Goal: Transaction & Acquisition: Purchase product/service

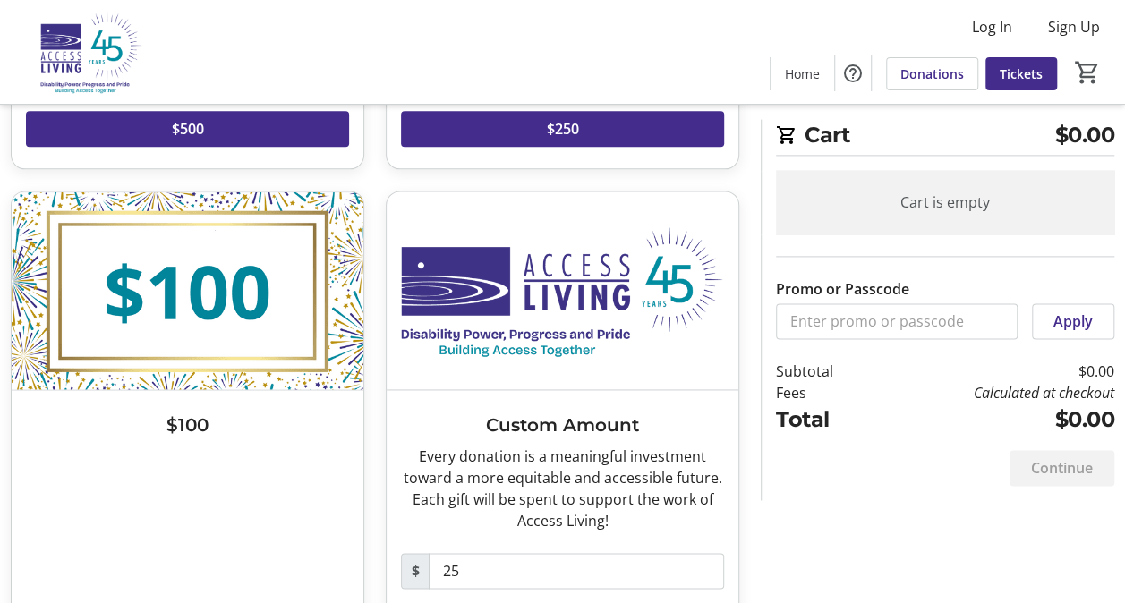
scroll to position [1163, 0]
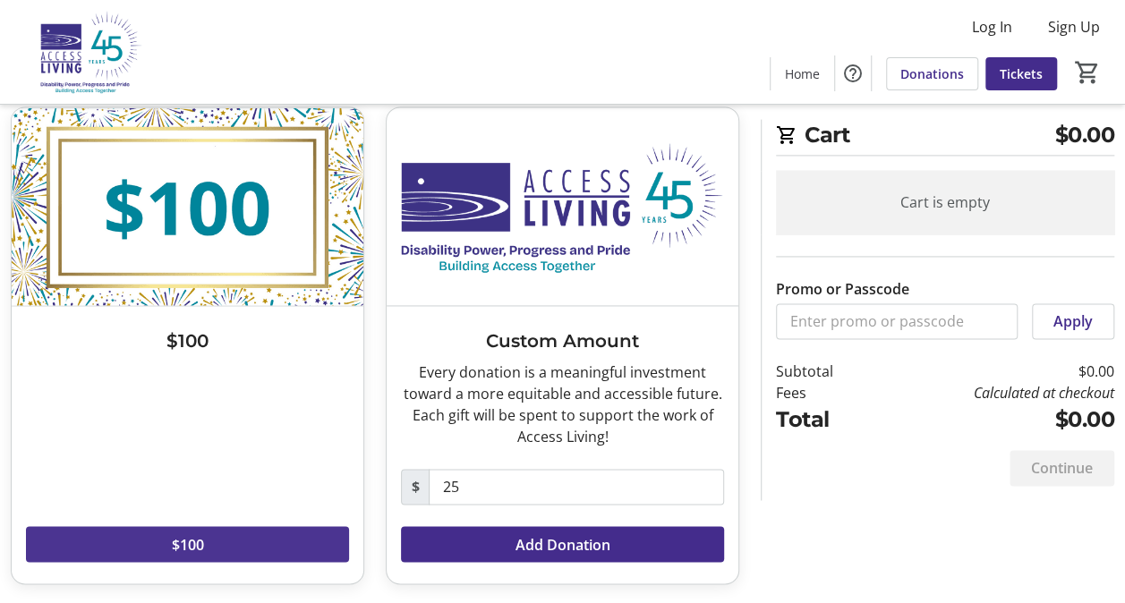
click at [214, 540] on span at bounding box center [187, 544] width 323 height 43
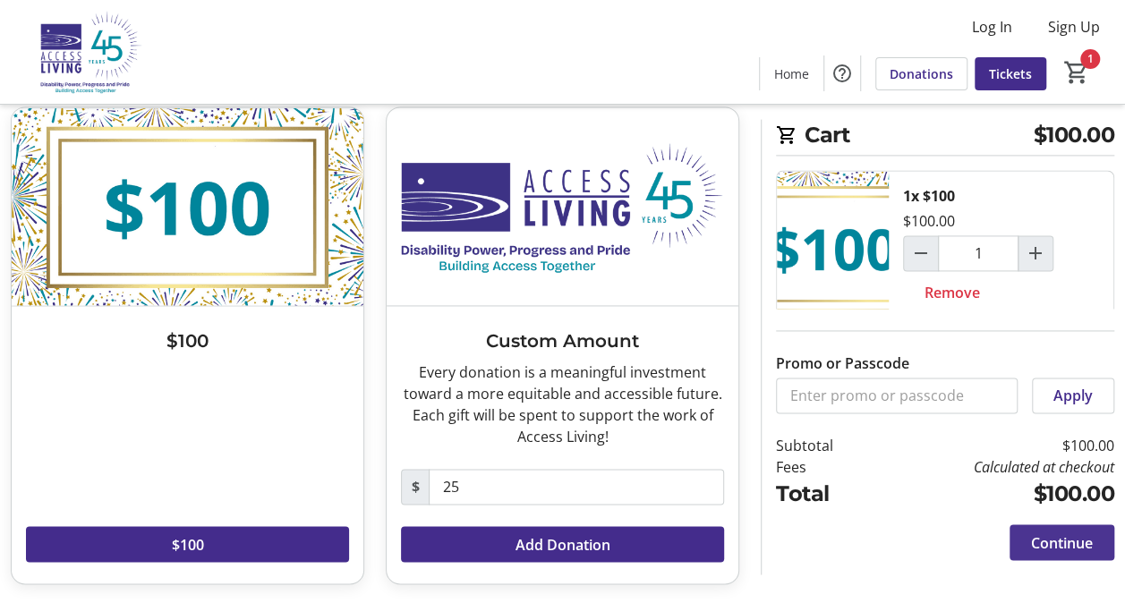
click at [1045, 549] on span "Continue" at bounding box center [1062, 542] width 62 height 21
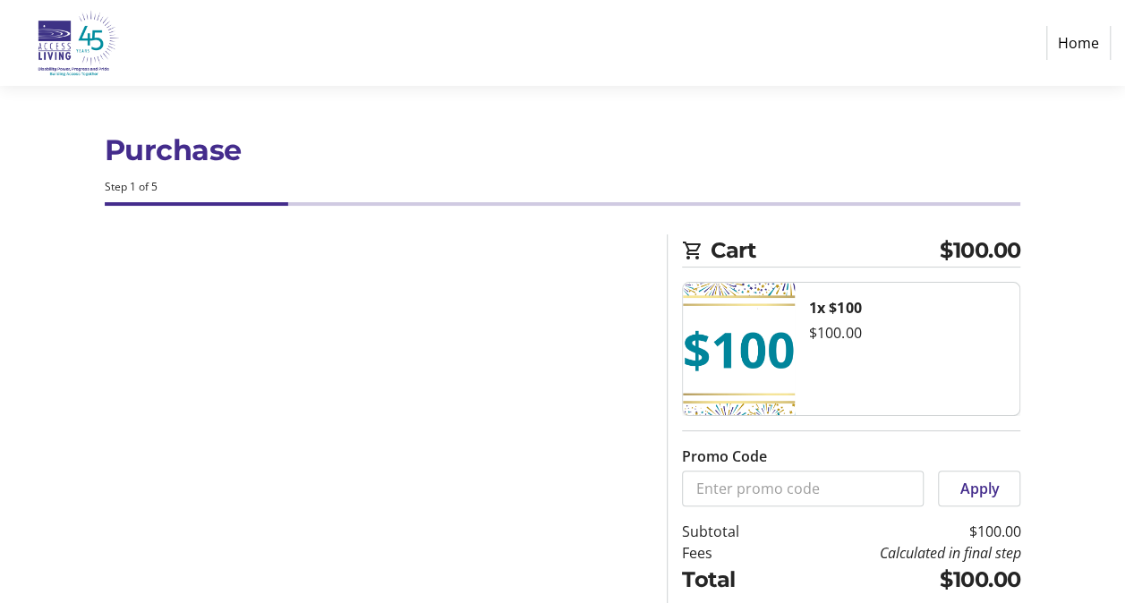
select select
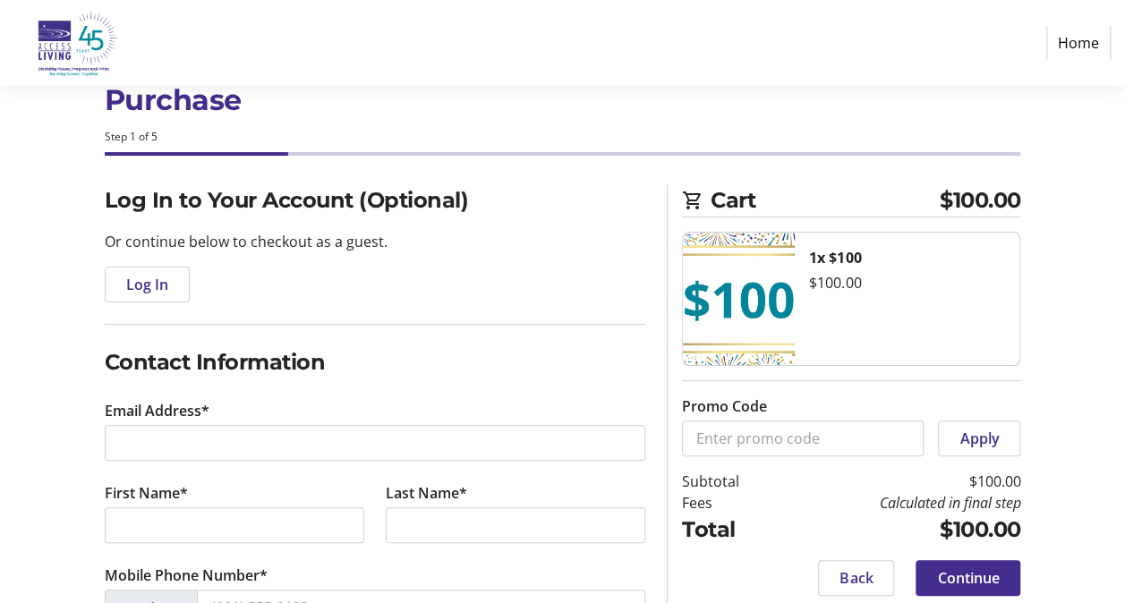
scroll to position [89, 0]
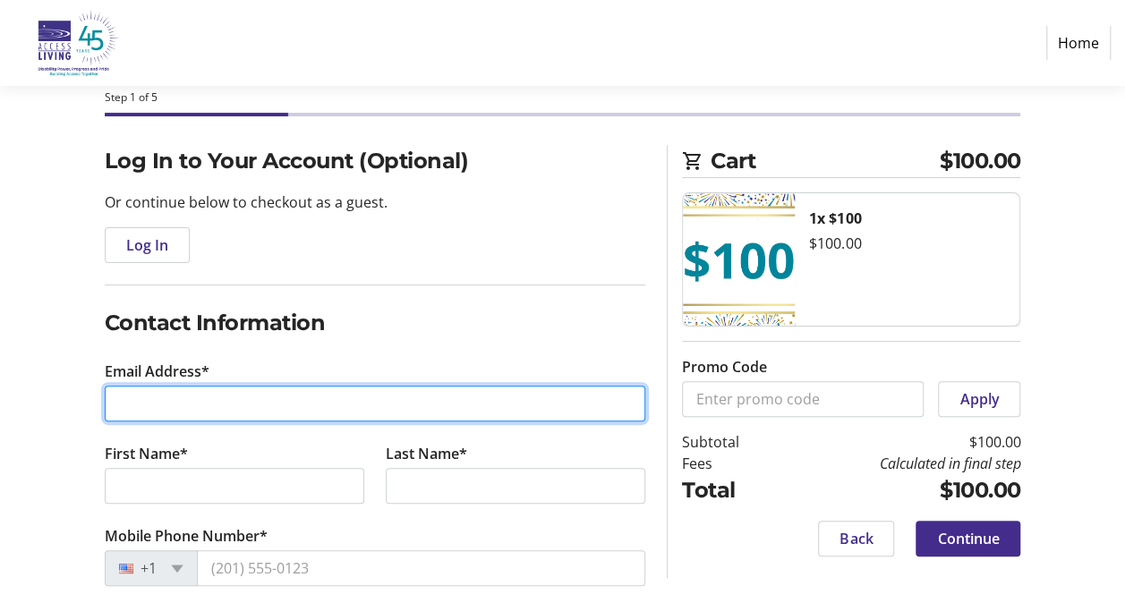
click at [277, 399] on input "Email Address*" at bounding box center [375, 404] width 541 height 36
type input "[EMAIL_ADDRESS][DOMAIN_NAME]"
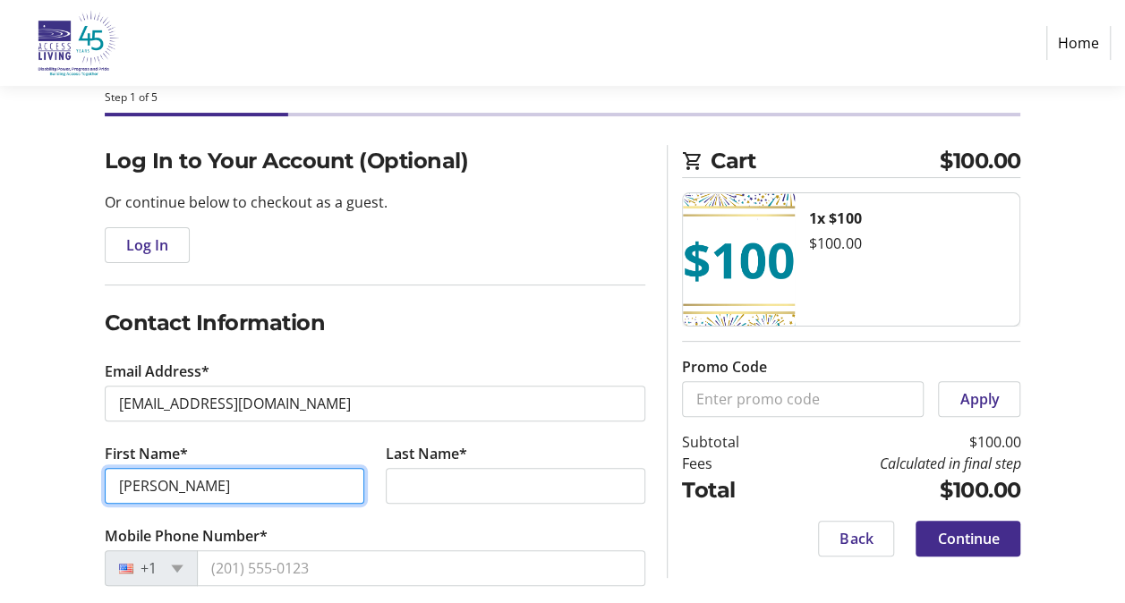
type input "[PERSON_NAME]"
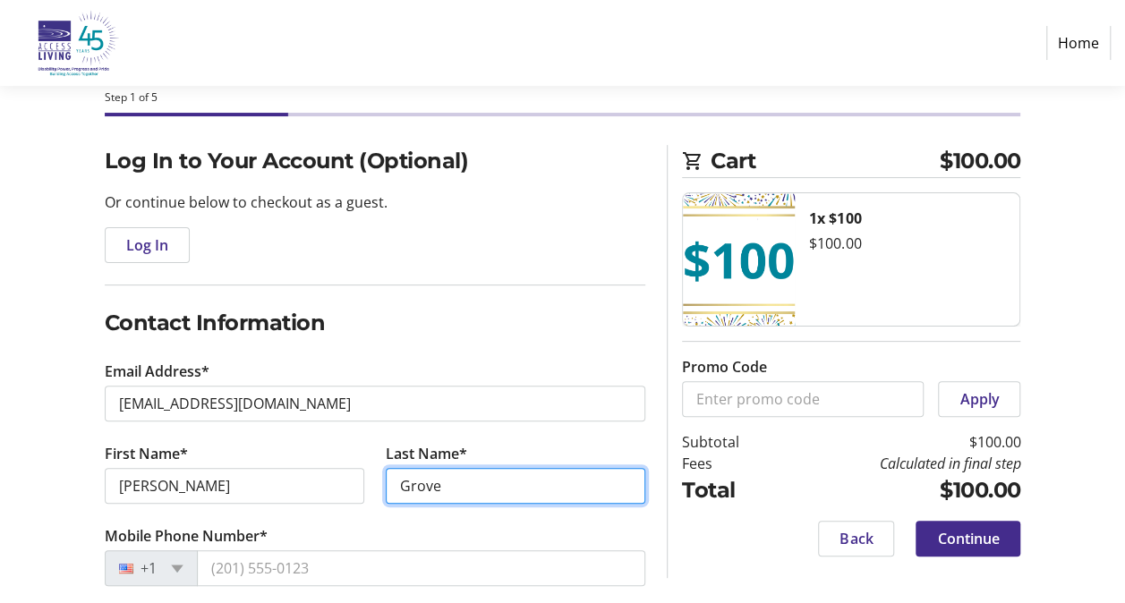
type input "Grove"
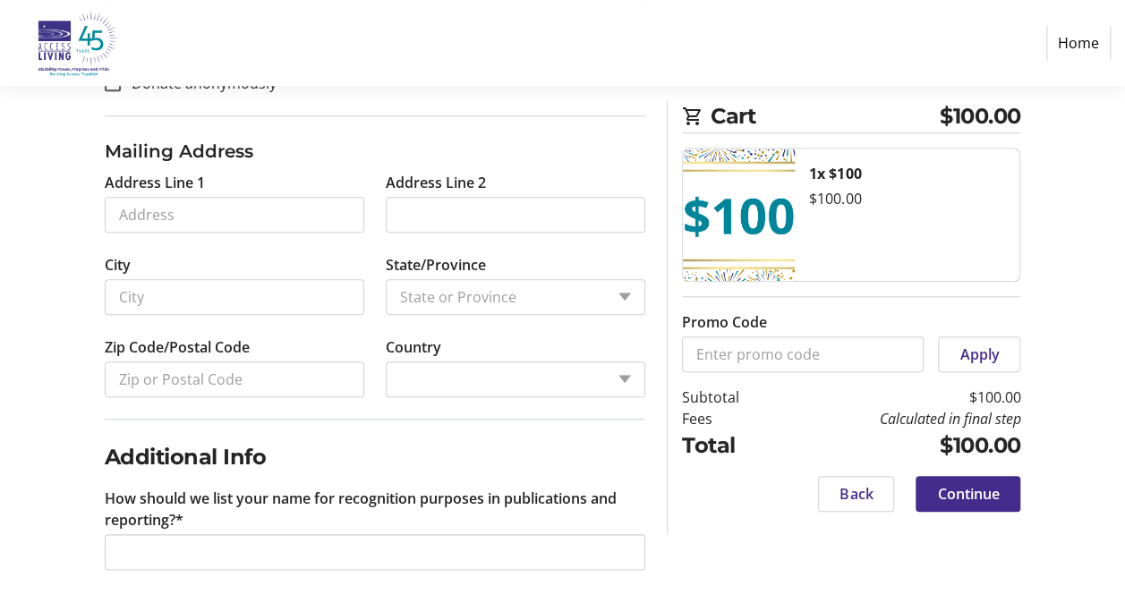
scroll to position [734, 0]
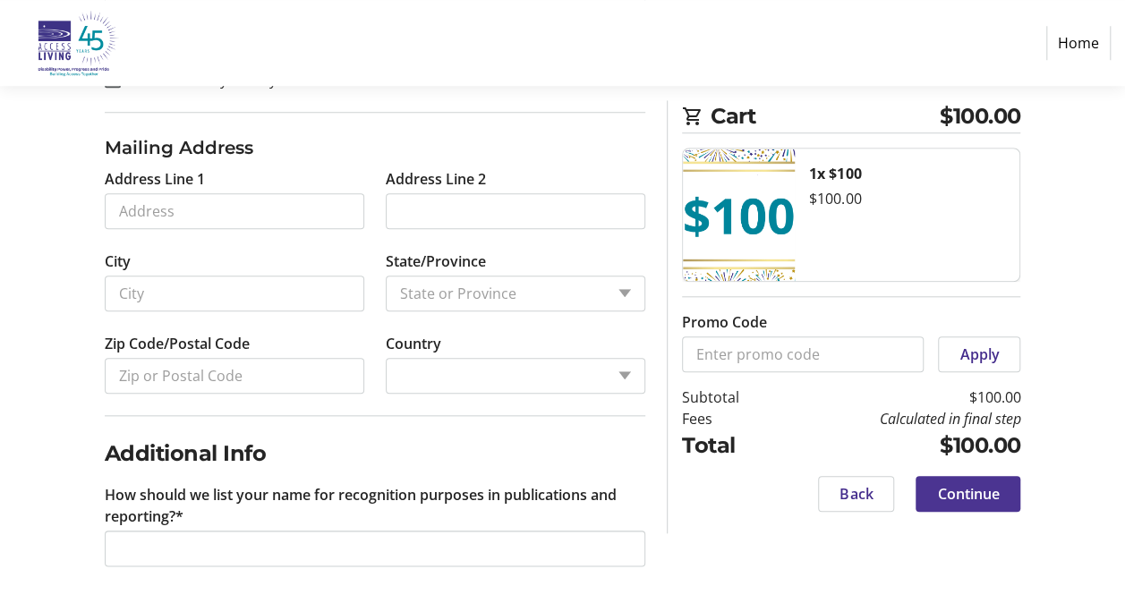
type input "[PHONE_NUMBER]"
click at [962, 491] on span "Continue" at bounding box center [968, 493] width 62 height 21
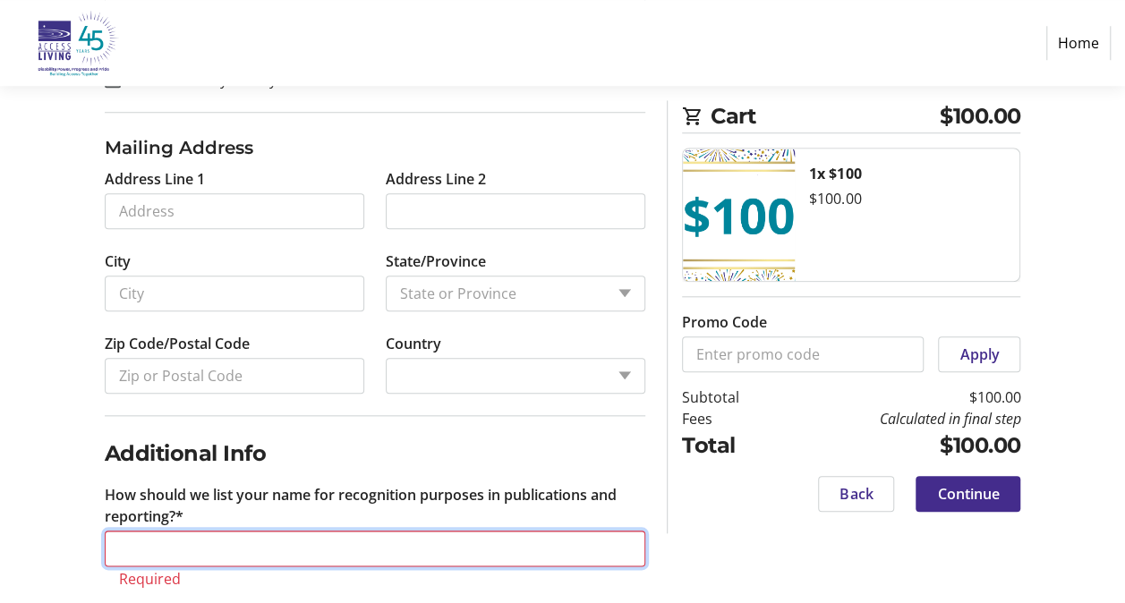
click at [445, 548] on input "How should we list your name for recognition purposes in publications and repor…" at bounding box center [375, 549] width 541 height 36
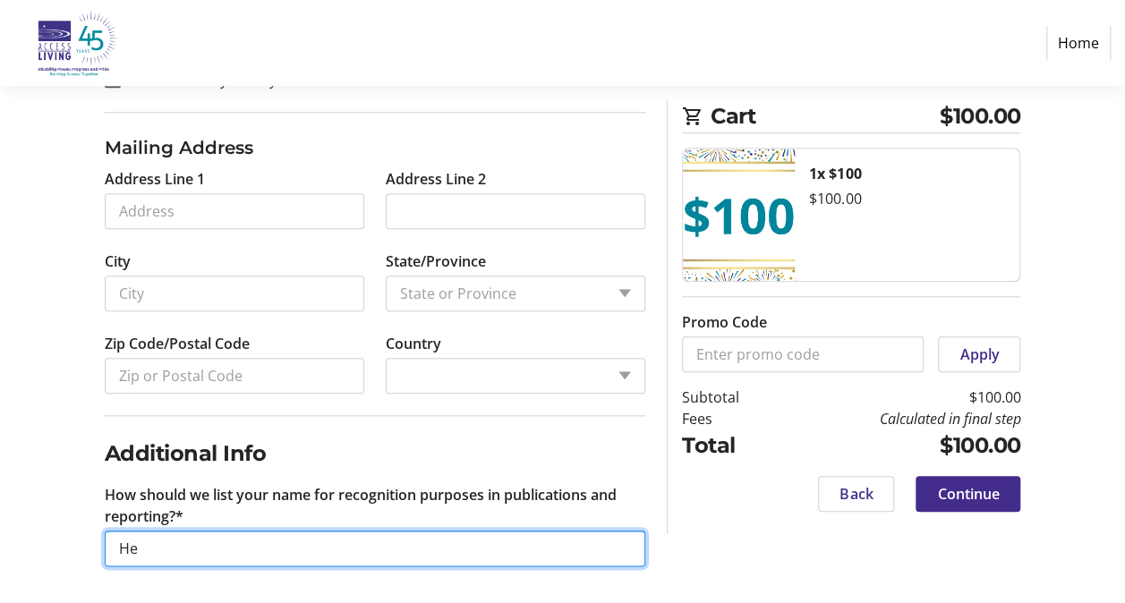
type input "H"
type input "[PERSON_NAME] and [PERSON_NAME]"
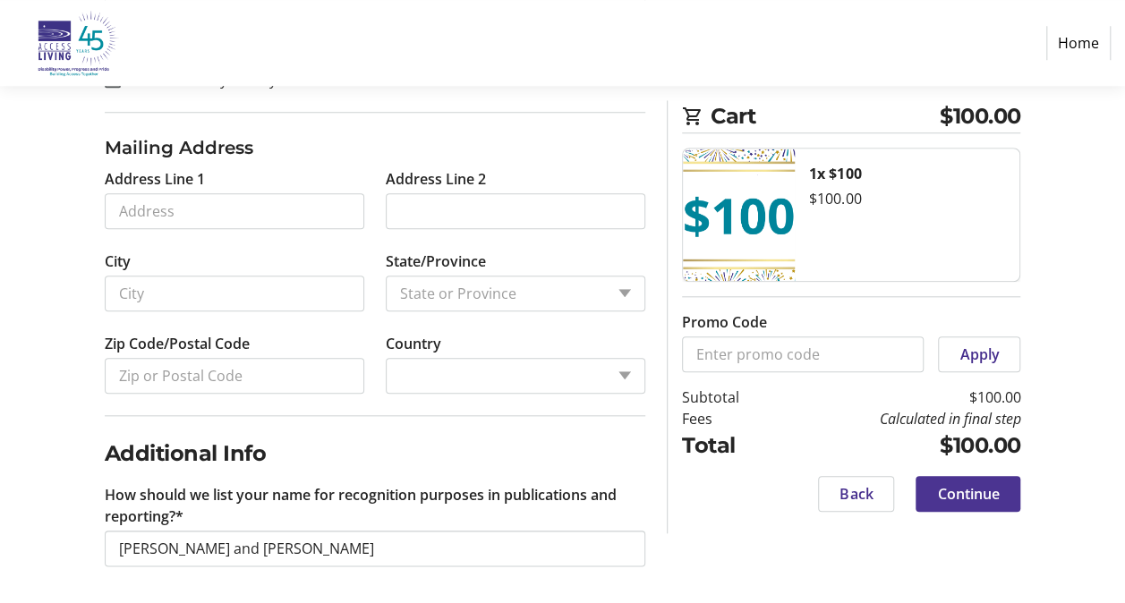
click at [944, 489] on span "Continue" at bounding box center [968, 493] width 62 height 21
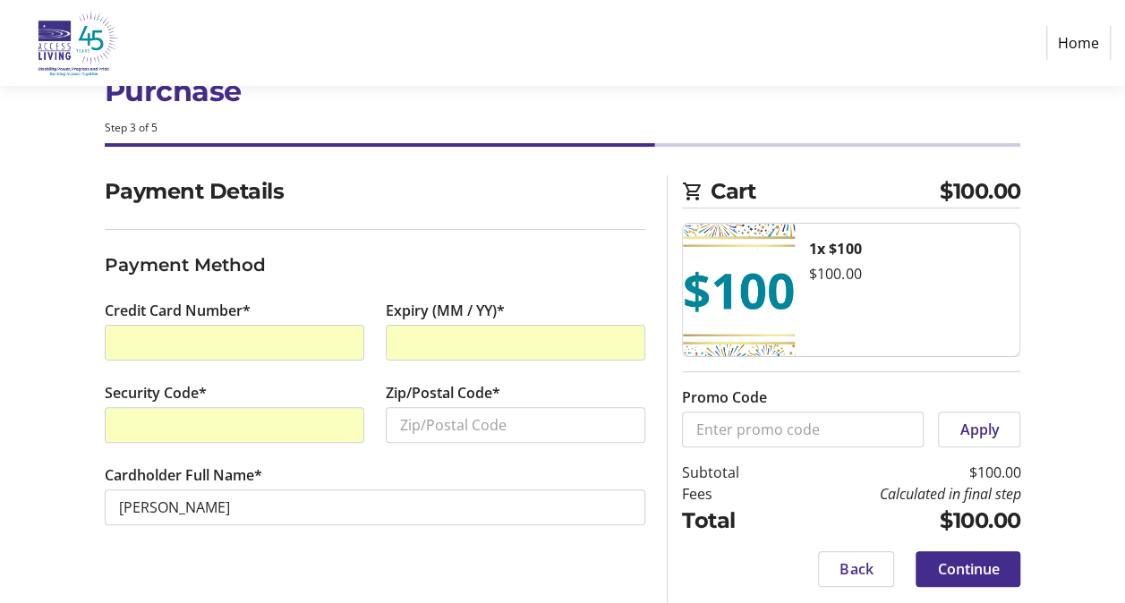
scroll to position [63, 0]
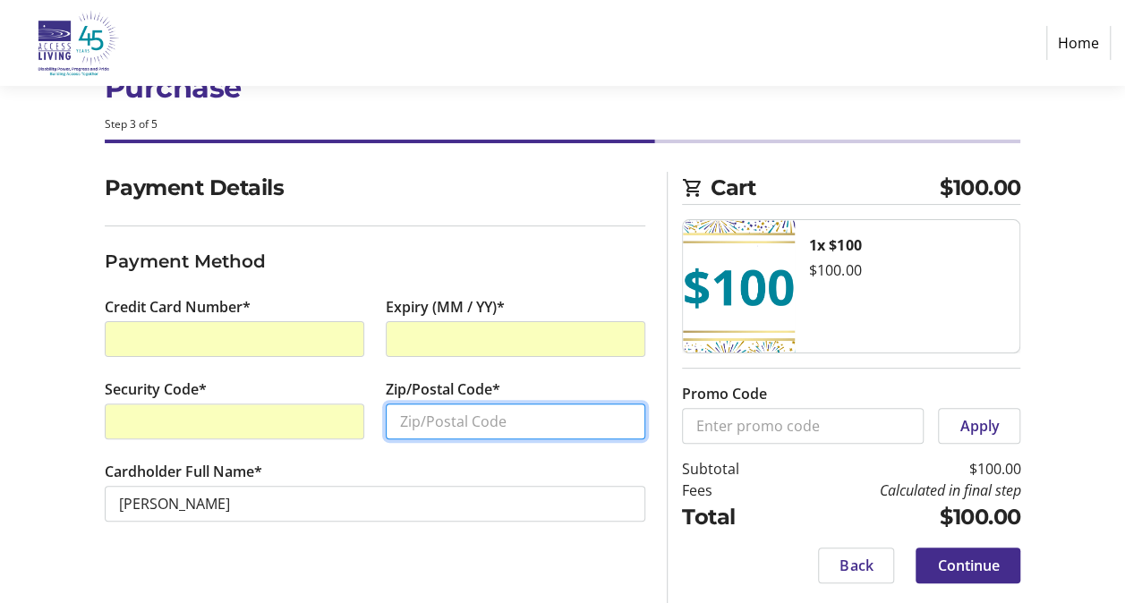
click at [466, 409] on input "Zip/Postal Code*" at bounding box center [515, 422] width 259 height 36
type input "60614"
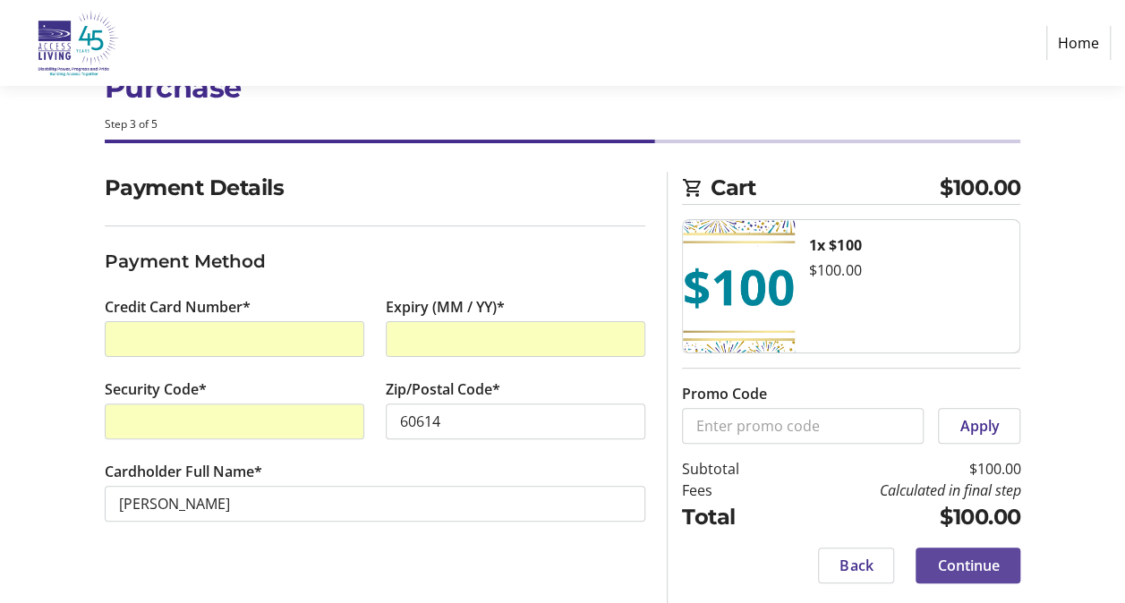
click at [970, 571] on span "Continue" at bounding box center [968, 565] width 62 height 21
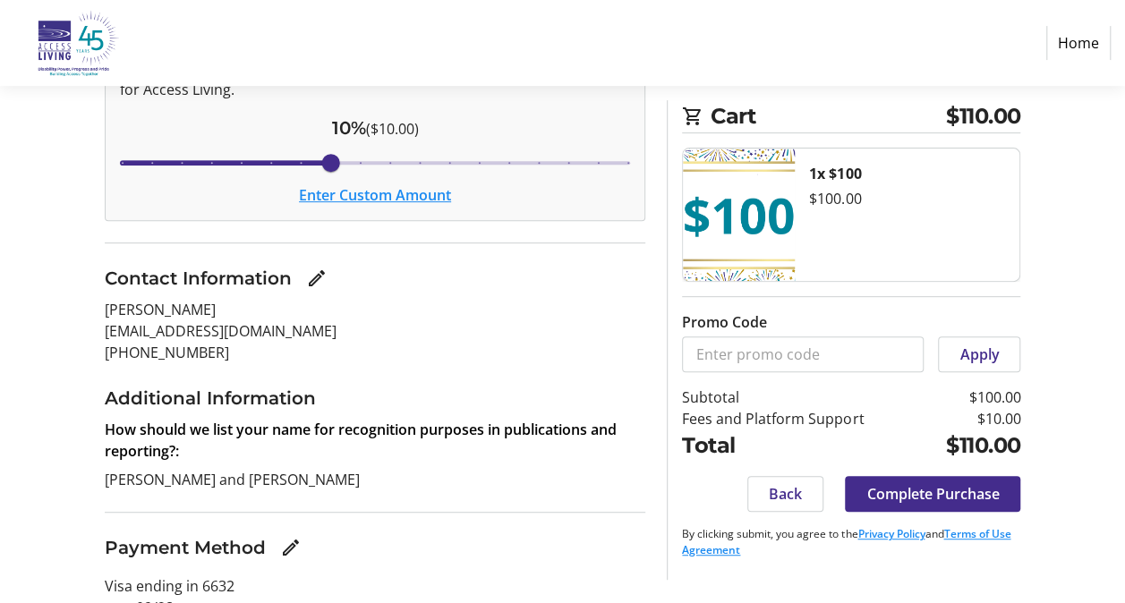
scroll to position [346, 0]
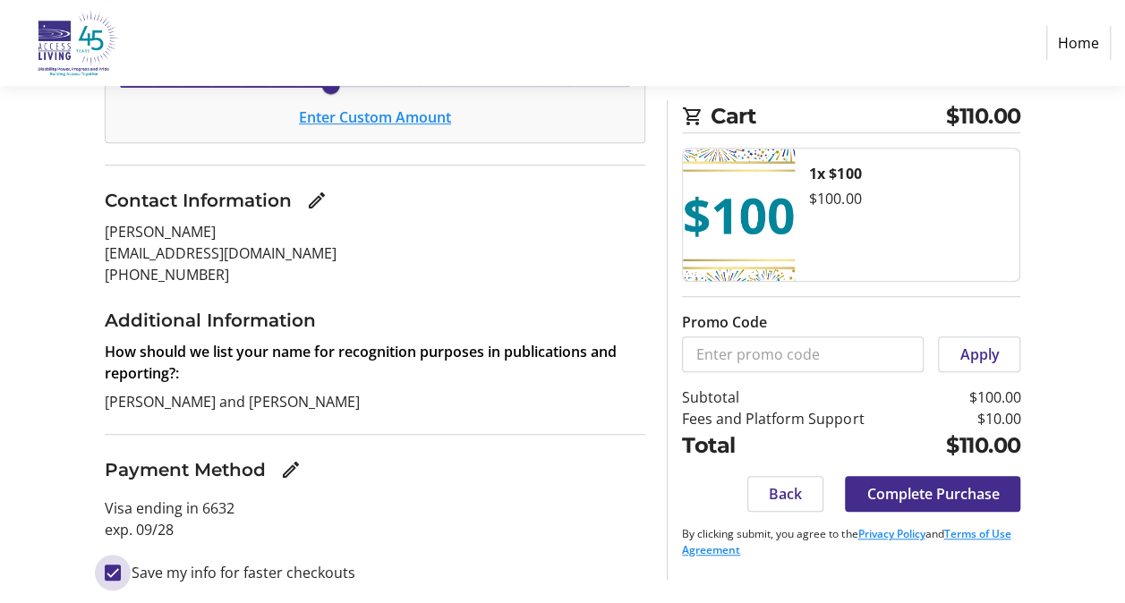
click at [116, 571] on input "Save my info for faster checkouts" at bounding box center [113, 573] width 16 height 16
checkbox input "false"
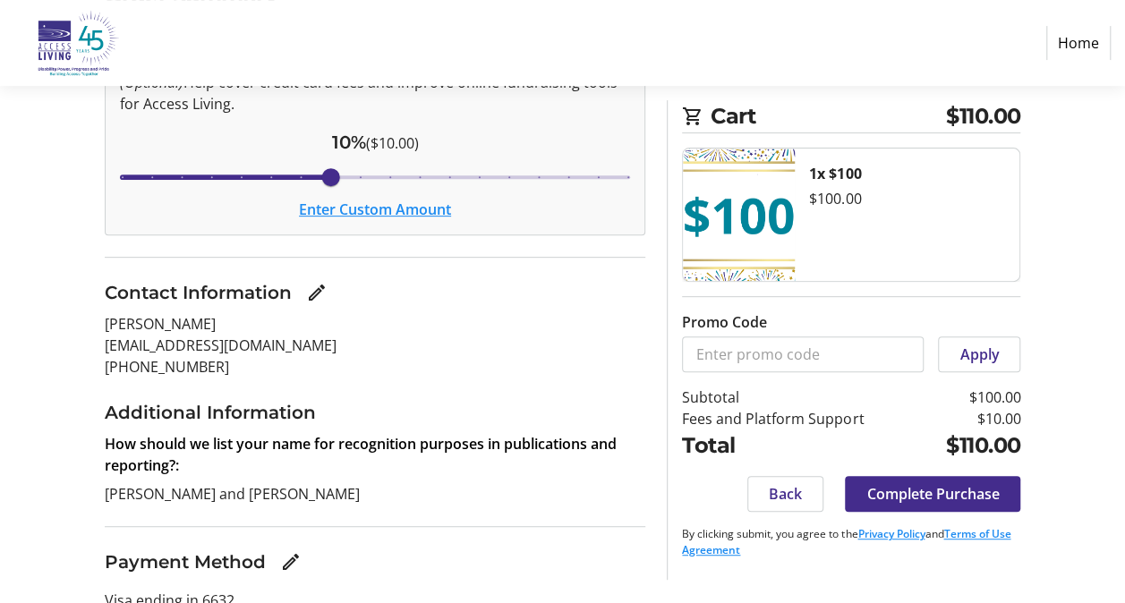
scroll to position [268, 0]
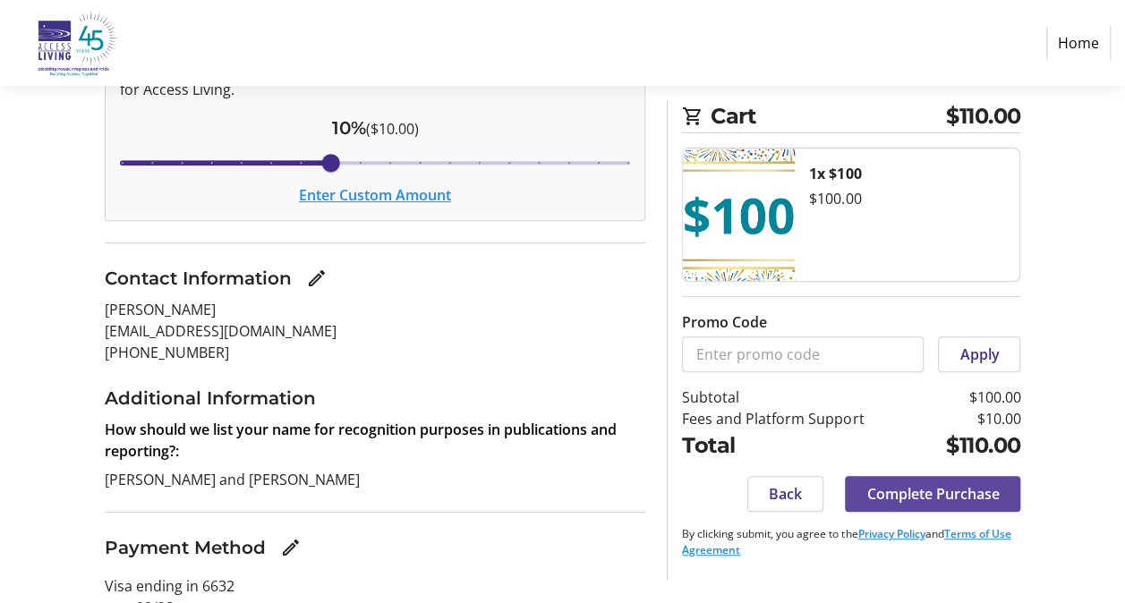
click at [940, 494] on span "Complete Purchase" at bounding box center [932, 493] width 132 height 21
